Goal: Task Accomplishment & Management: Manage account settings

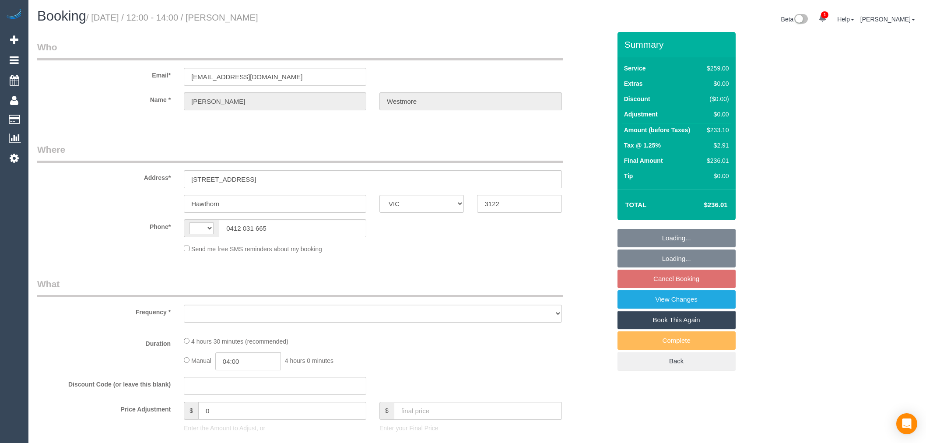
select select "VIC"
select select "string:AU"
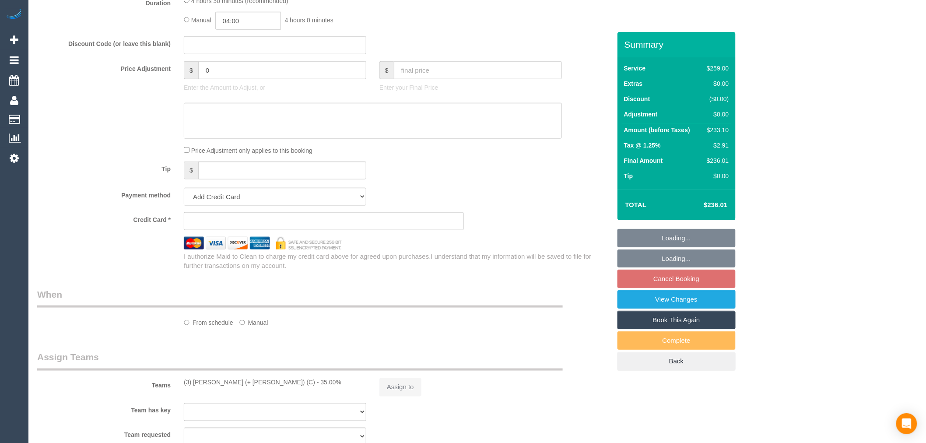
select select "object:558"
select select "number:27"
select select "number:14"
select select "number:19"
select select "number:22"
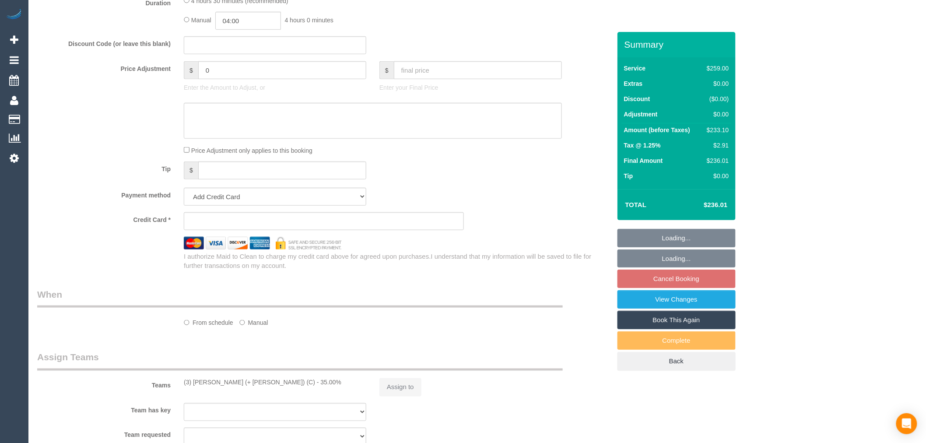
select select "number:33"
select select "number:11"
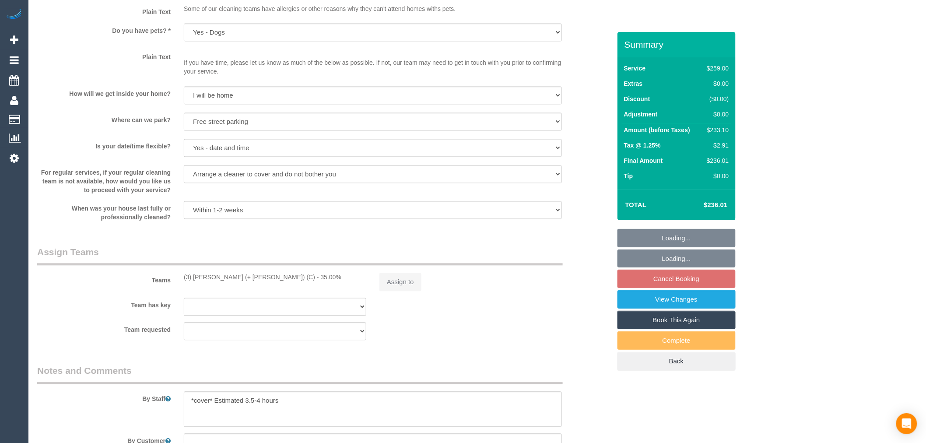
select select "string:stripe-pm_1QHaWF2GScqysDRVr54Yyz38"
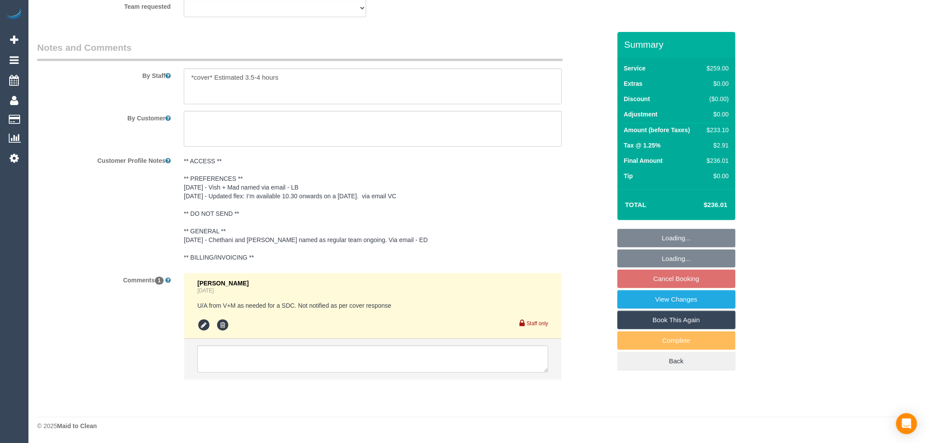
select select "object:807"
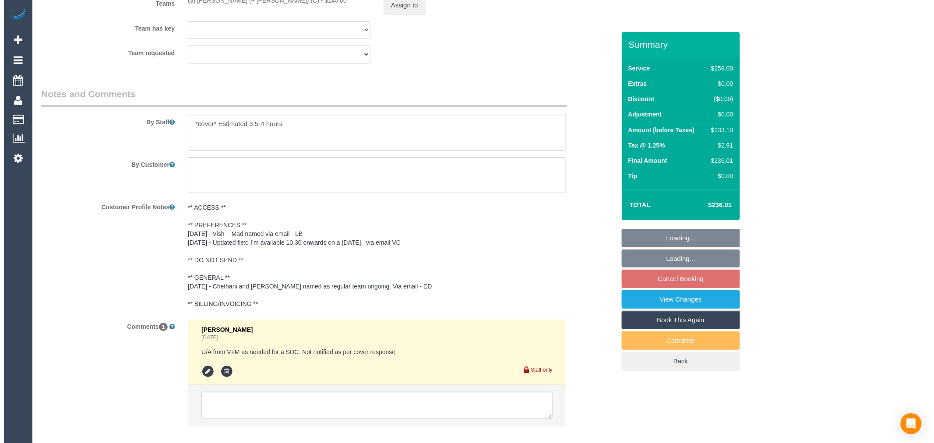
scroll to position [1209, 0]
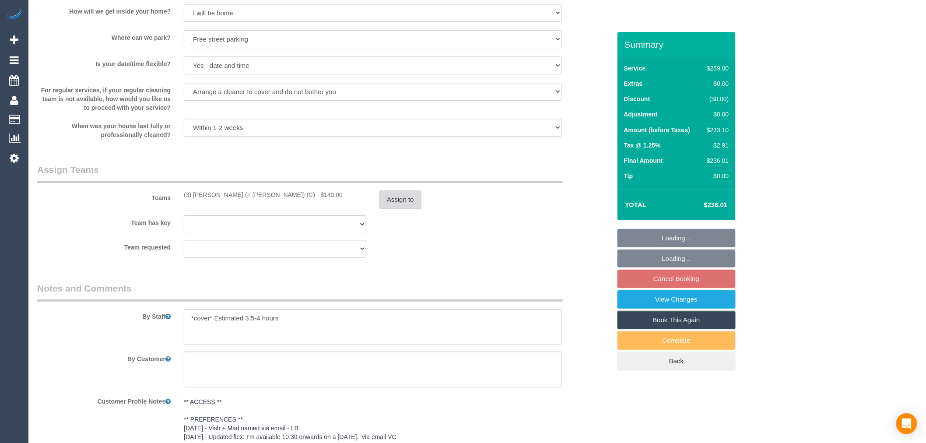
click at [401, 200] on button "Assign to" at bounding box center [400, 199] width 42 height 18
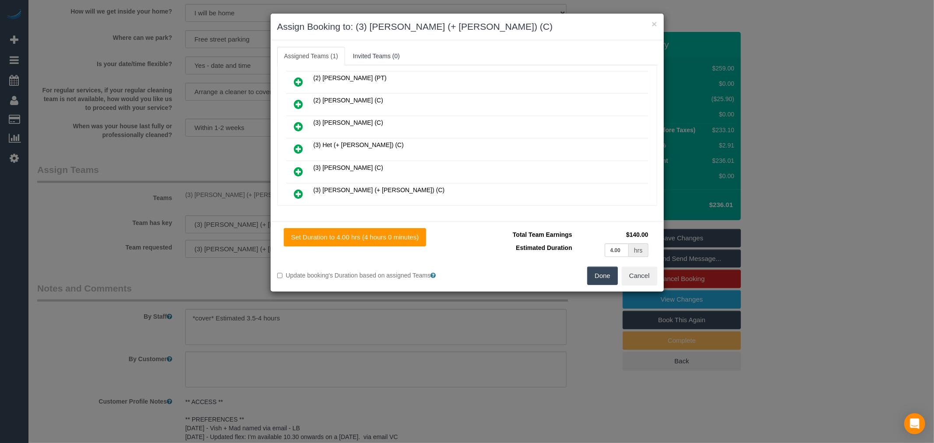
scroll to position [243, 0]
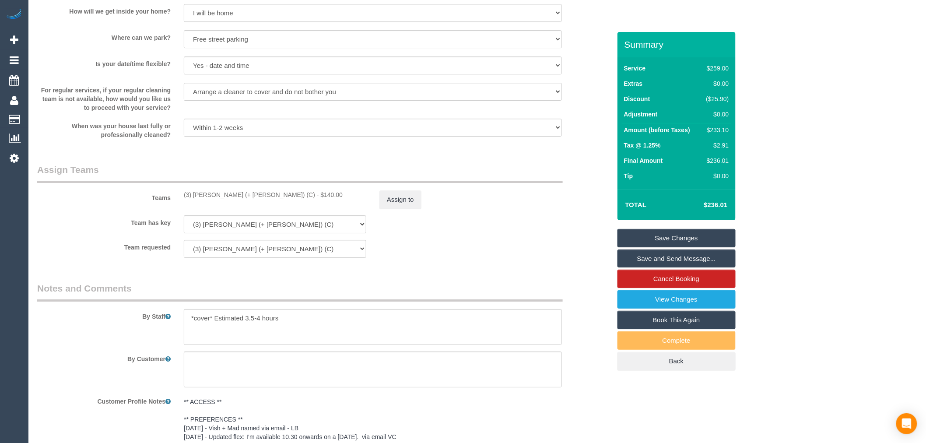
click at [391, 219] on sui-booking-teams "Teams (3) [PERSON_NAME] (+ [PERSON_NAME]) (C) - $140.00 Assign to Team has key …" at bounding box center [324, 210] width 574 height 95
click at [392, 209] on button "Assign to" at bounding box center [400, 199] width 42 height 18
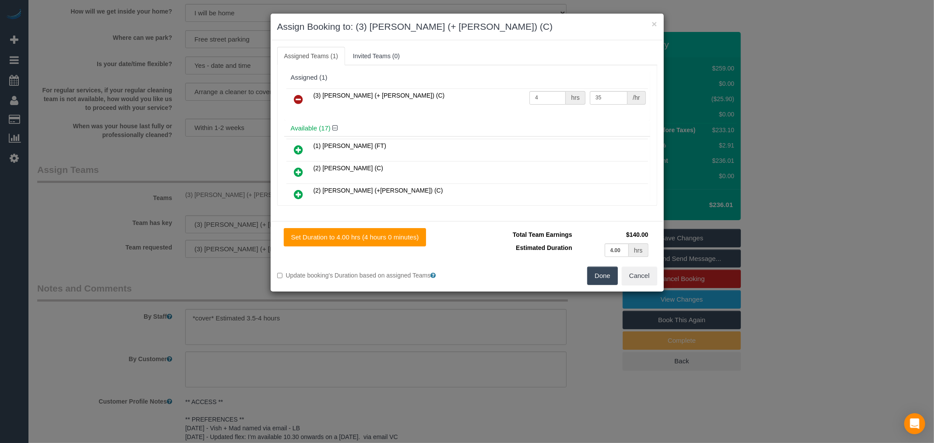
click at [297, 99] on icon at bounding box center [298, 99] width 9 height 11
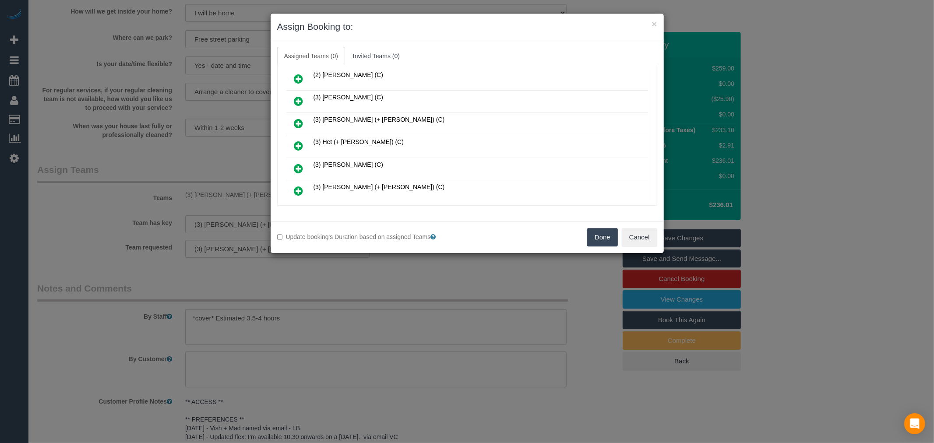
scroll to position [204, 0]
